Goal: Task Accomplishment & Management: Complete application form

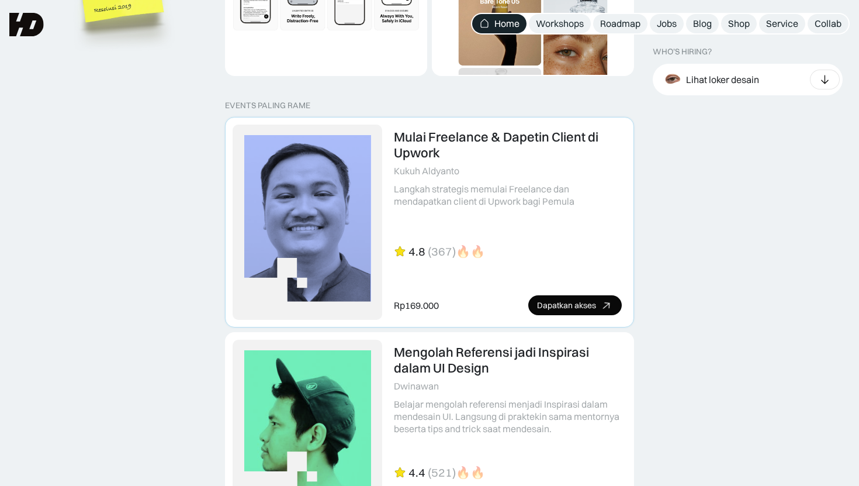
scroll to position [2418, 0]
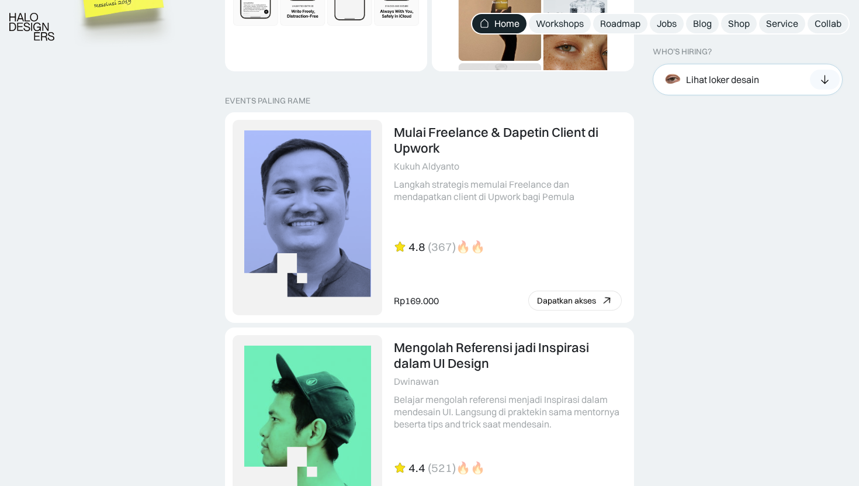
click at [699, 79] on div "Lihat loker desain" at bounding box center [722, 79] width 73 height 12
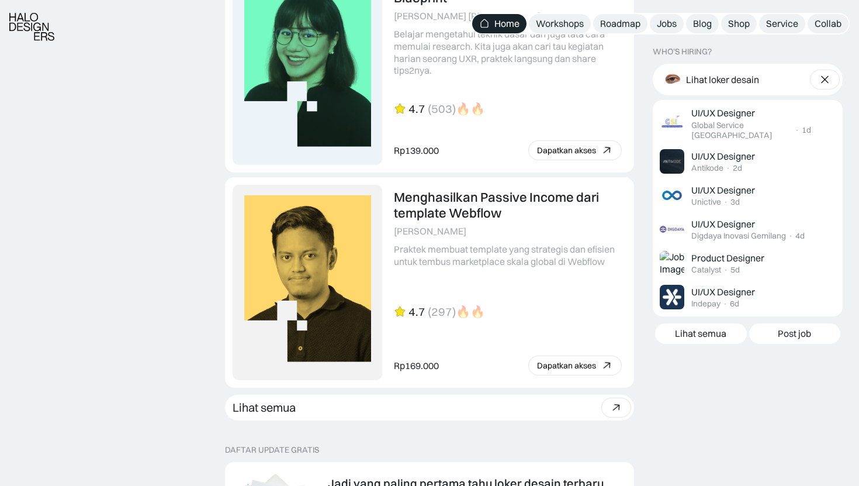
scroll to position [3026, 0]
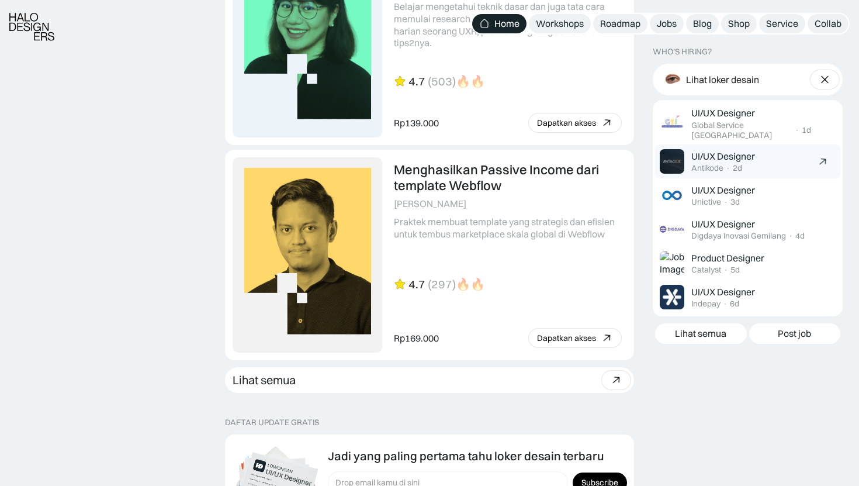
click at [769, 162] on div "UI/UX Designer Antikode · 2d" at bounding box center [751, 161] width 120 height 23
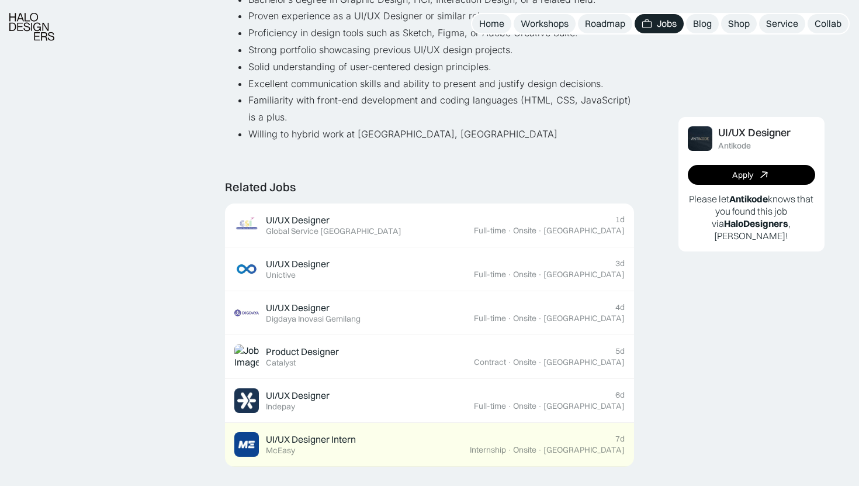
scroll to position [573, 0]
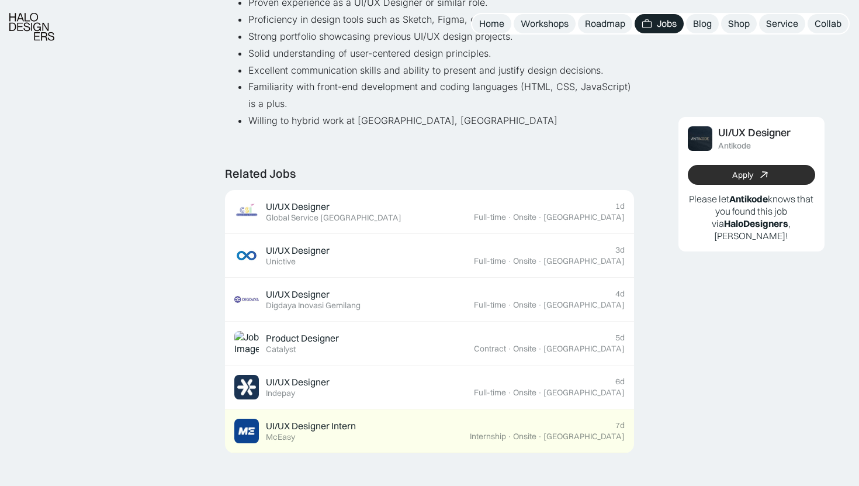
click at [708, 166] on link "Apply" at bounding box center [751, 175] width 127 height 20
click at [734, 177] on div "Apply" at bounding box center [742, 175] width 21 height 10
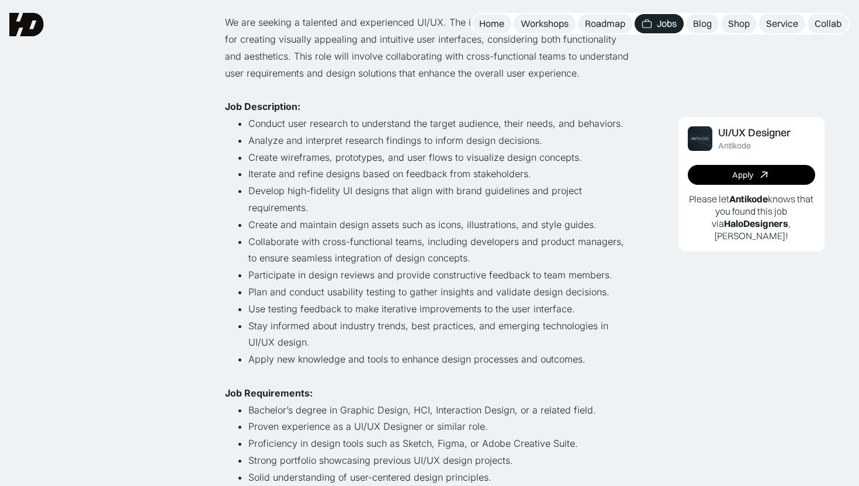
scroll to position [0, 0]
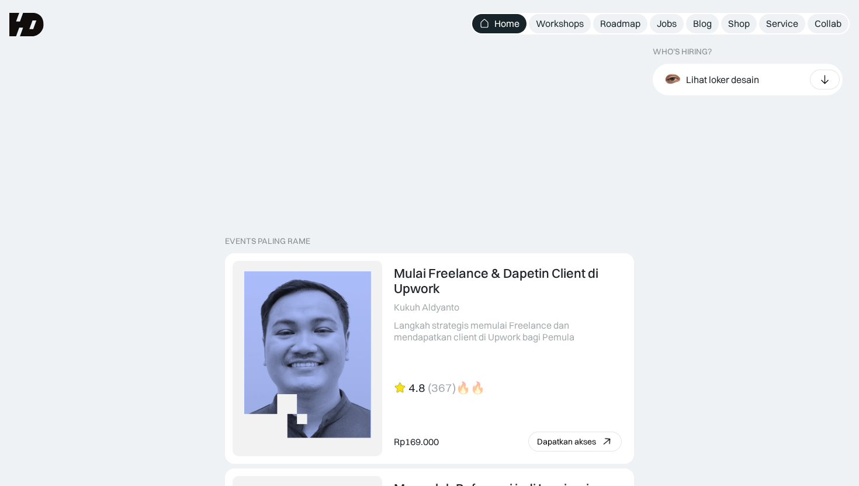
scroll to position [3116, 0]
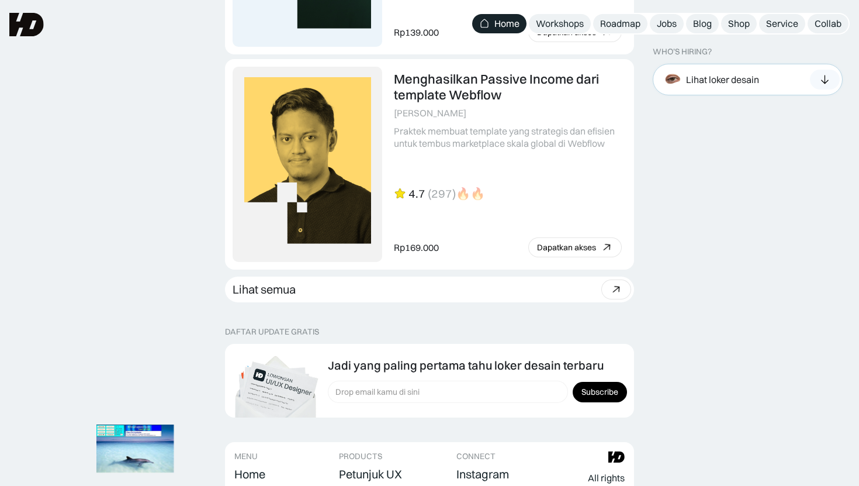
click at [766, 81] on div "Lihat loker desain" at bounding box center [748, 80] width 190 height 32
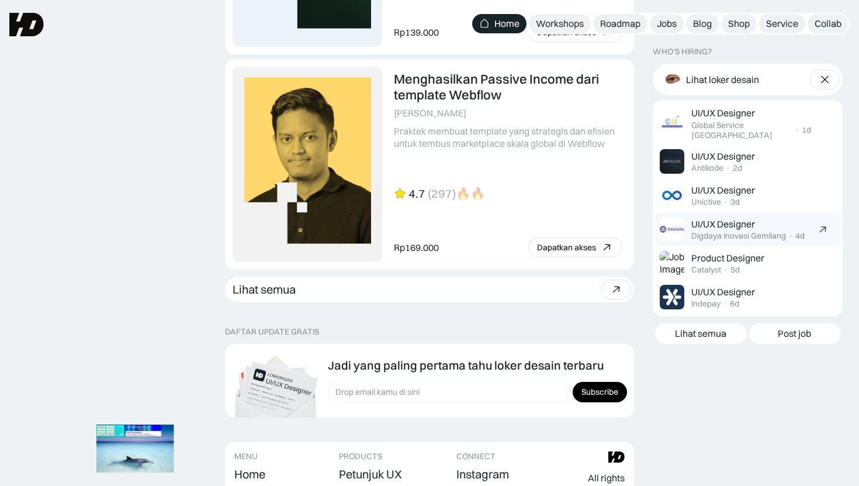
scroll to position [3102, 0]
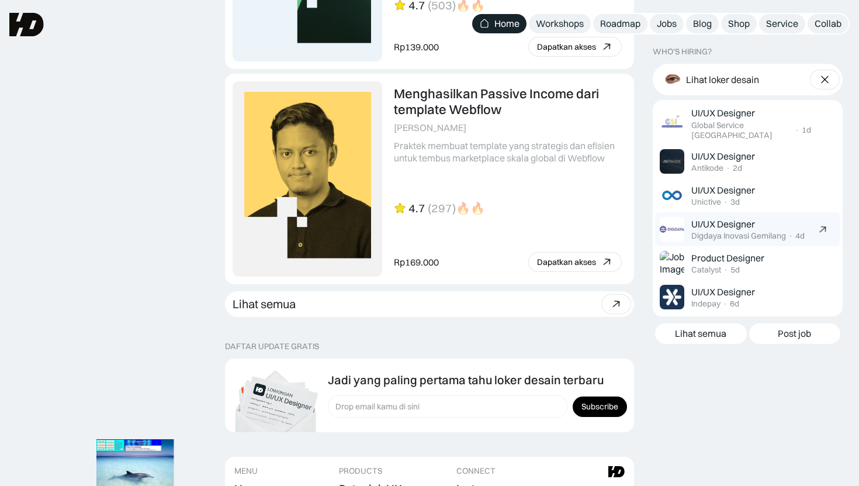
click at [762, 231] on div "Digdaya Inovasi Gemilang" at bounding box center [738, 236] width 95 height 10
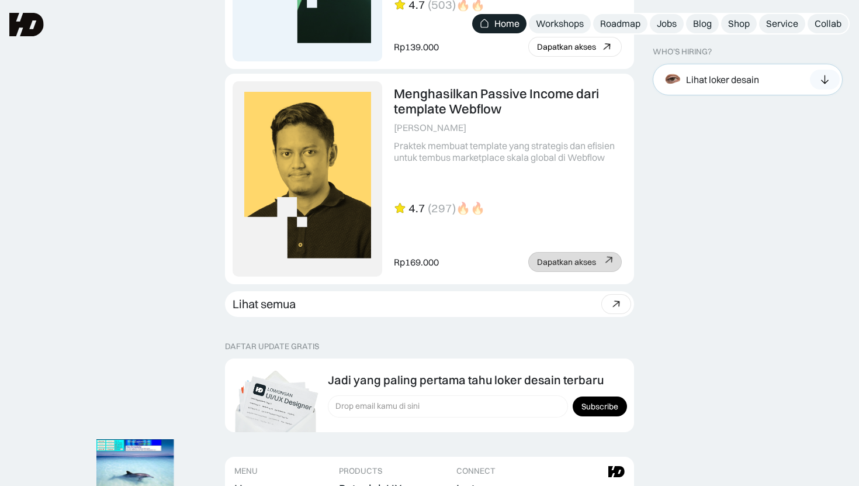
scroll to position [3102, 0]
click at [746, 85] on div "Lihat loker desain" at bounding box center [709, 80] width 99 height 26
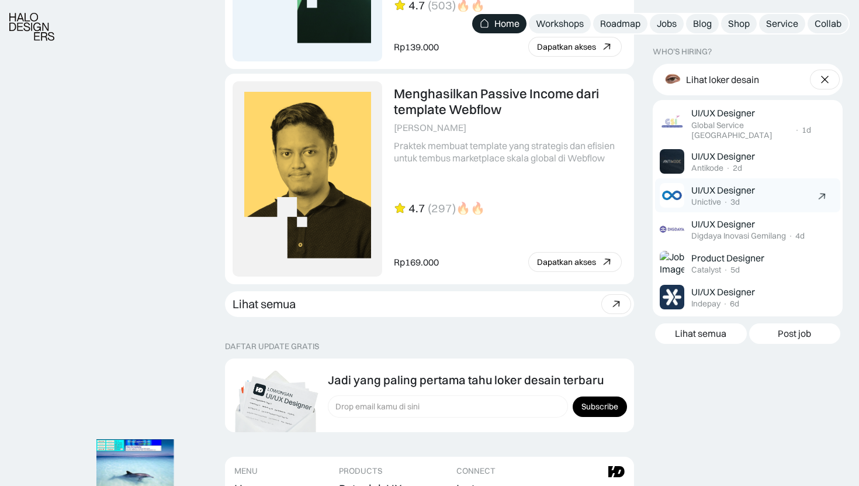
click at [771, 178] on link "UI/UX Designer Unictive · 3d" at bounding box center [747, 195] width 185 height 34
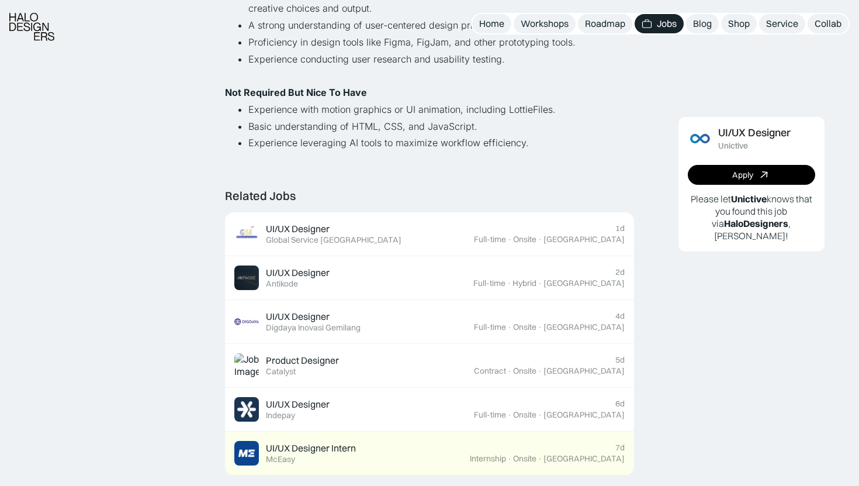
scroll to position [500, 0]
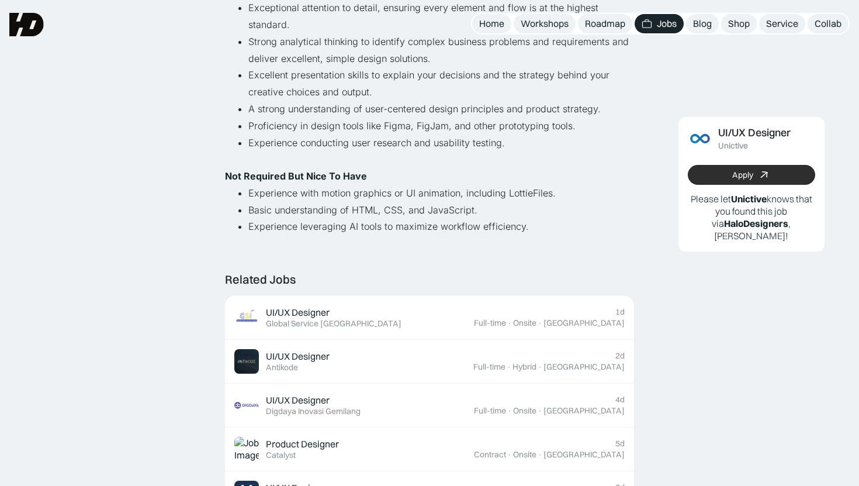
click at [732, 165] on link "Apply" at bounding box center [751, 175] width 127 height 20
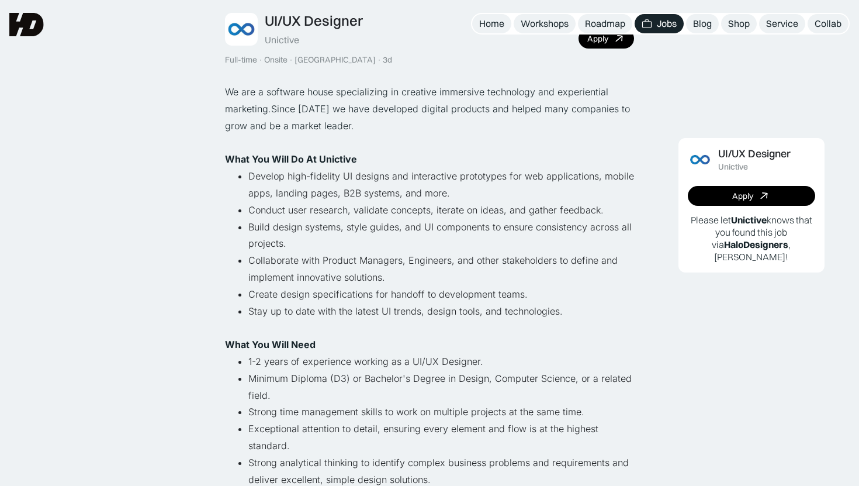
scroll to position [0, 0]
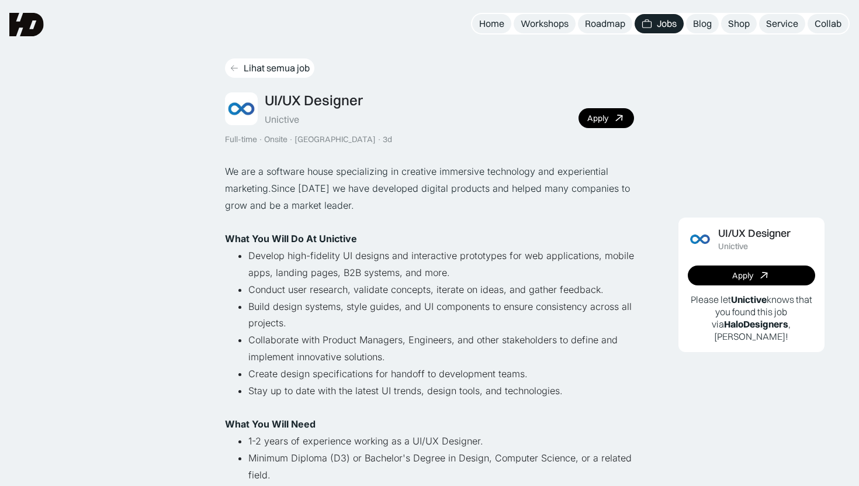
click at [234, 63] on icon at bounding box center [234, 68] width 9 height 10
